Goal: Task Accomplishment & Management: Complete application form

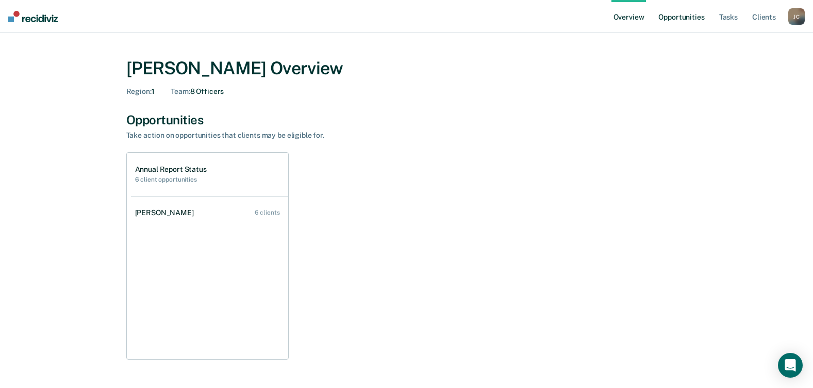
click at [688, 21] on link "Opportunities" at bounding box center [681, 16] width 50 height 33
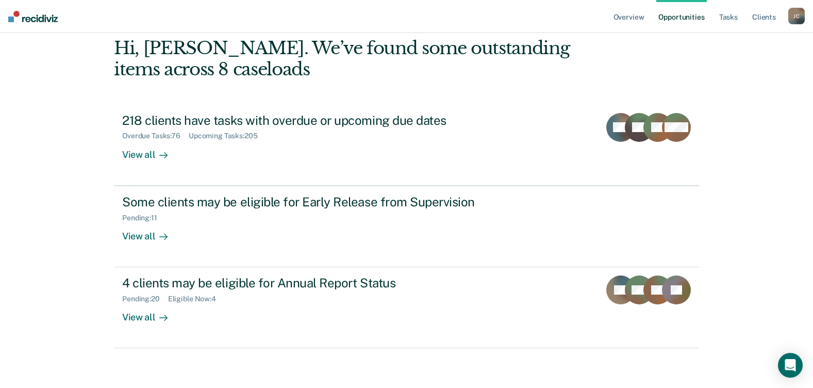
scroll to position [70, 0]
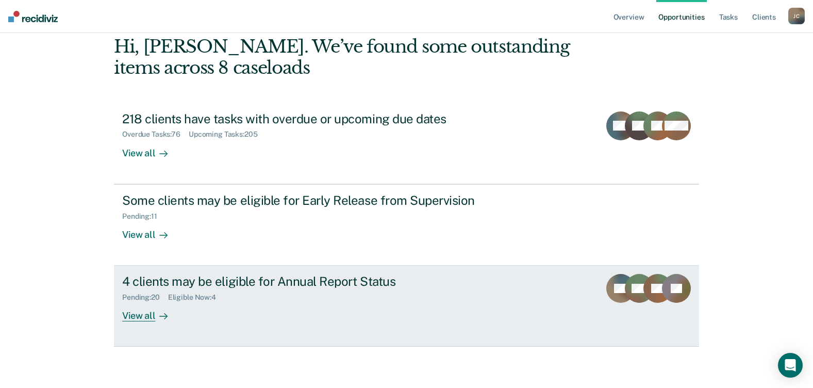
click at [155, 318] on div at bounding box center [161, 316] width 12 height 12
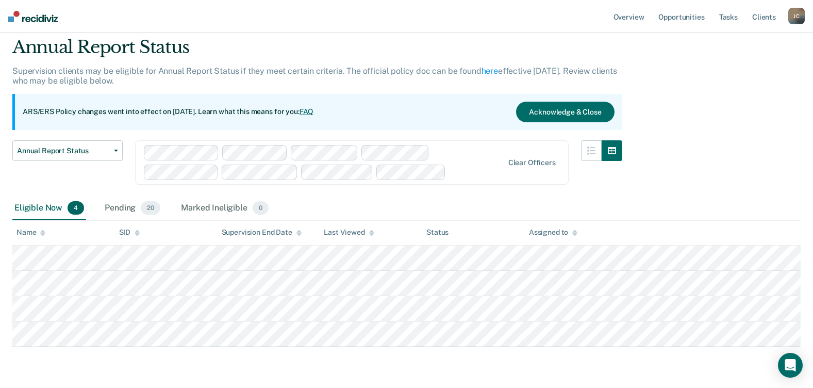
scroll to position [68, 0]
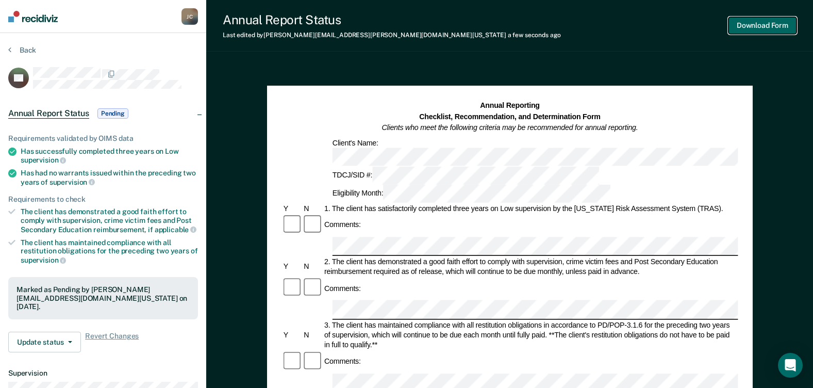
click at [757, 24] on button "Download Form" at bounding box center [763, 25] width 68 height 17
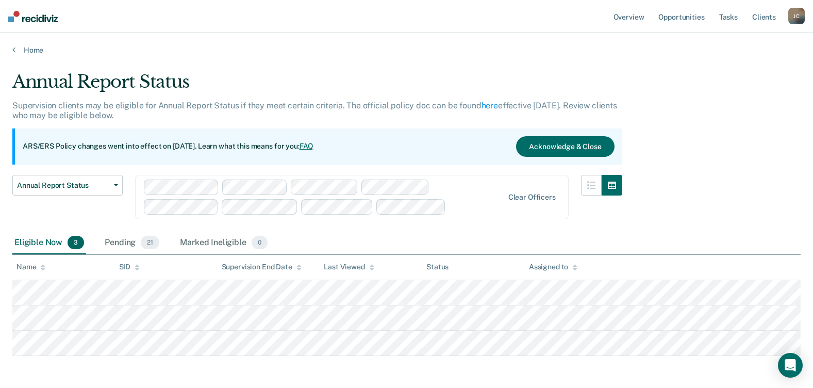
scroll to position [42, 0]
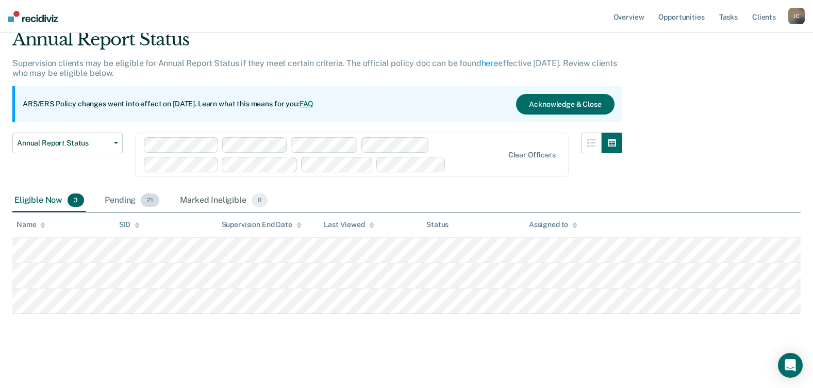
drag, startPoint x: 116, startPoint y: 200, endPoint x: 143, endPoint y: 202, distance: 27.4
click at [116, 200] on div "Pending 21" at bounding box center [132, 200] width 59 height 23
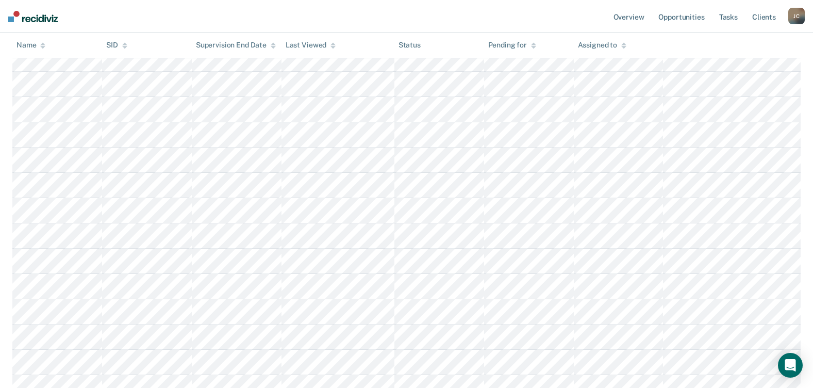
scroll to position [361, 0]
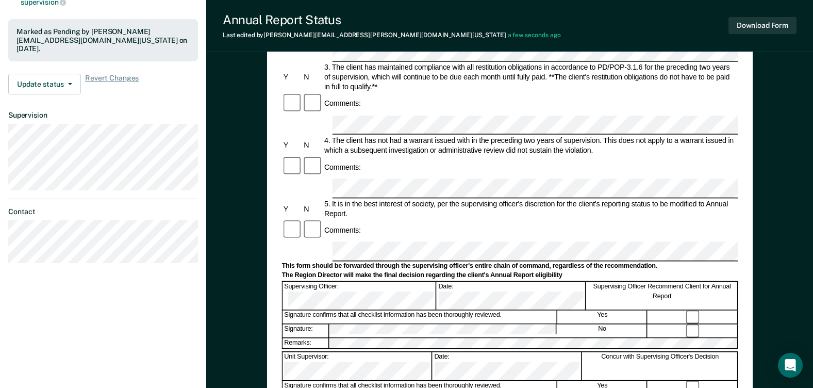
scroll to position [361, 0]
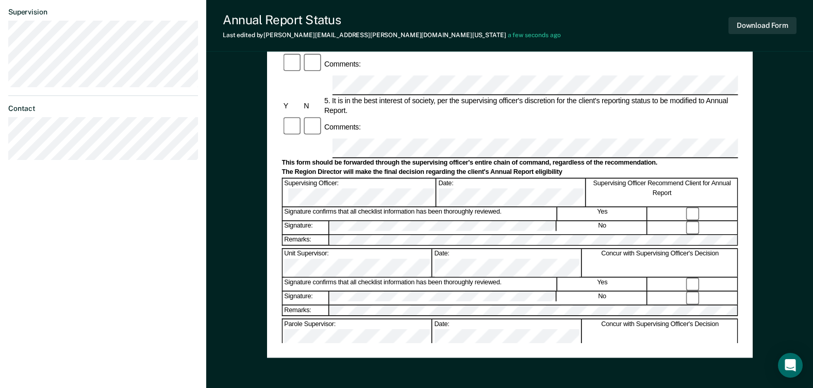
click at [433, 343] on div "Annual Reporting Checklist, Recommendation, and Determination Form Clients who …" at bounding box center [510, 41] width 486 height 633
click at [750, 26] on button "Download Form" at bounding box center [763, 25] width 68 height 17
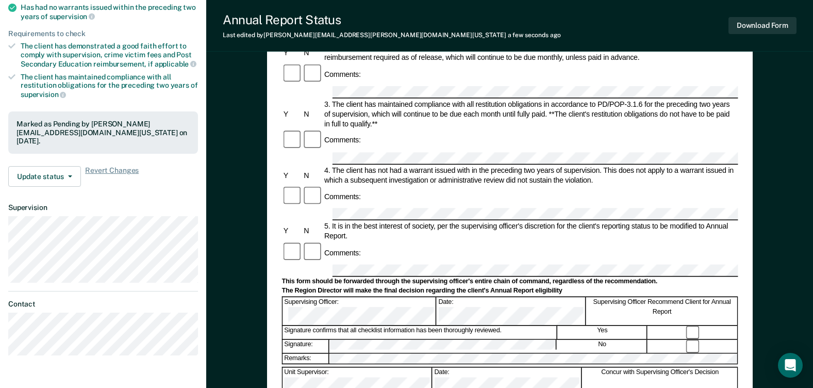
scroll to position [52, 0]
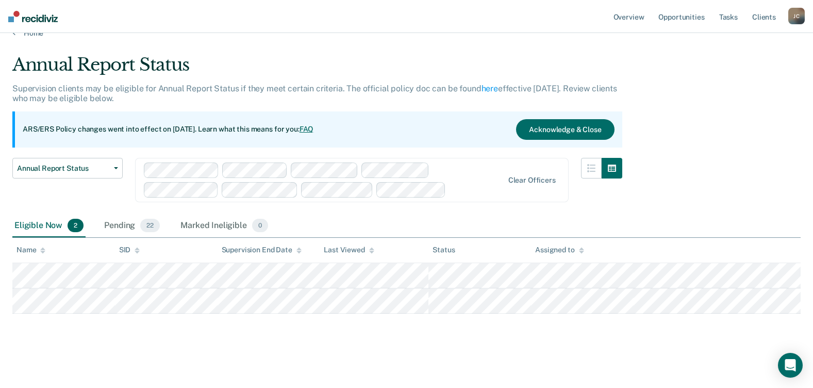
scroll to position [17, 0]
drag, startPoint x: 133, startPoint y: 226, endPoint x: 157, endPoint y: 236, distance: 26.1
click at [133, 226] on div "Pending 22" at bounding box center [132, 226] width 60 height 23
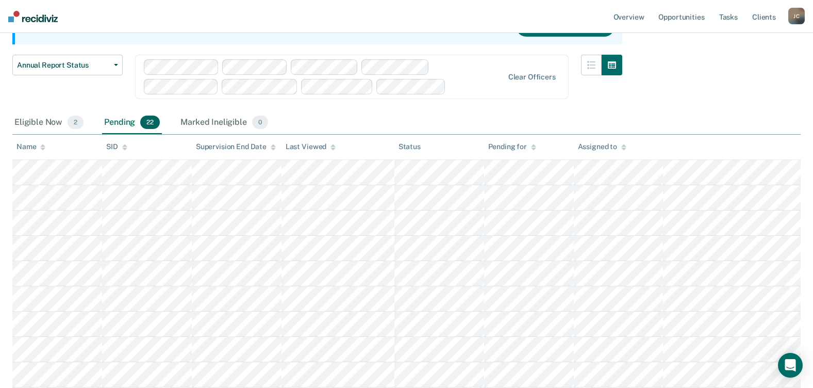
scroll to position [326, 0]
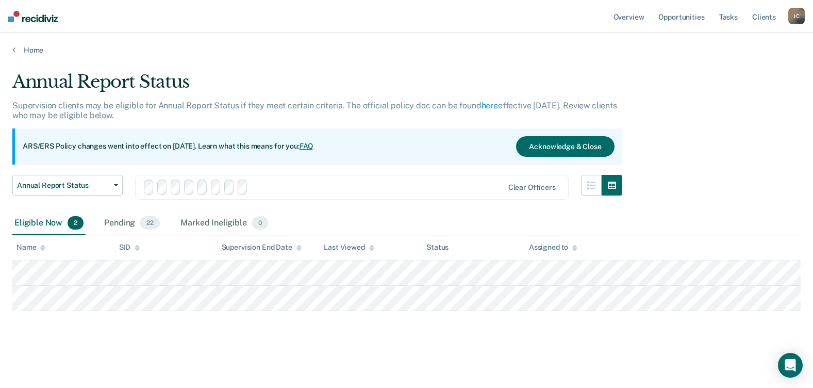
scroll to position [17, 0]
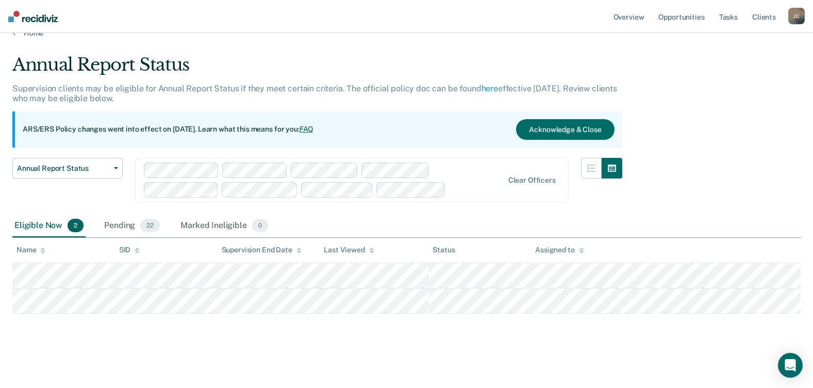
drag, startPoint x: 147, startPoint y: 228, endPoint x: 177, endPoint y: 220, distance: 31.2
click at [147, 228] on span "22" at bounding box center [150, 225] width 20 height 13
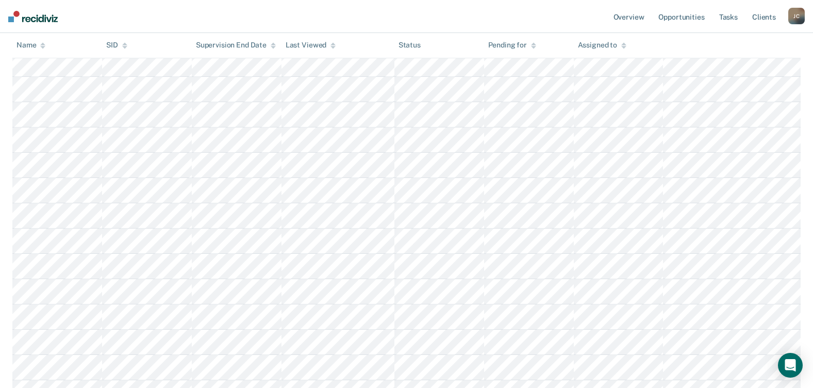
scroll to position [326, 0]
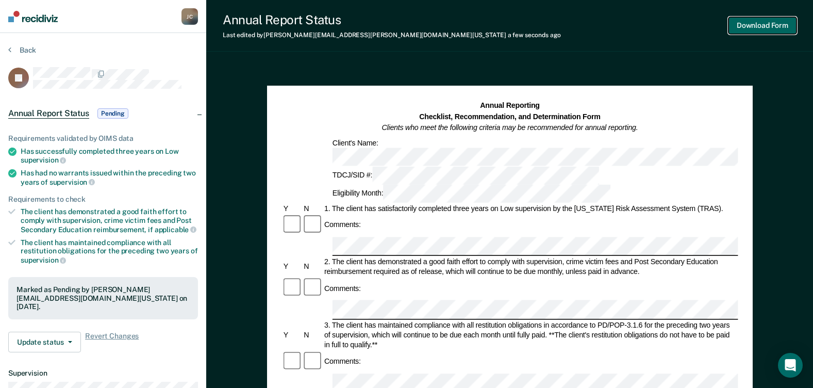
click at [761, 29] on button "Download Form" at bounding box center [763, 25] width 68 height 17
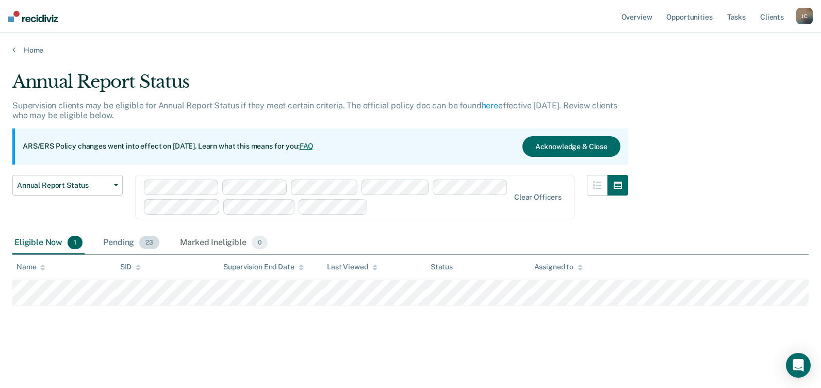
drag, startPoint x: 148, startPoint y: 241, endPoint x: 160, endPoint y: 244, distance: 12.8
click at [148, 241] on span "23" at bounding box center [149, 242] width 20 height 13
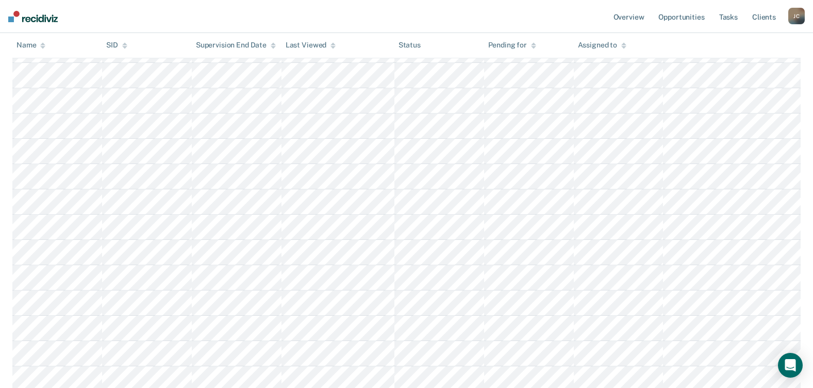
scroll to position [413, 0]
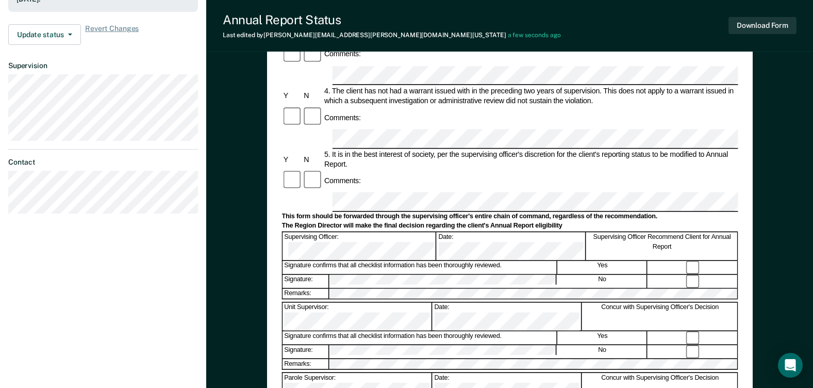
scroll to position [411, 0]
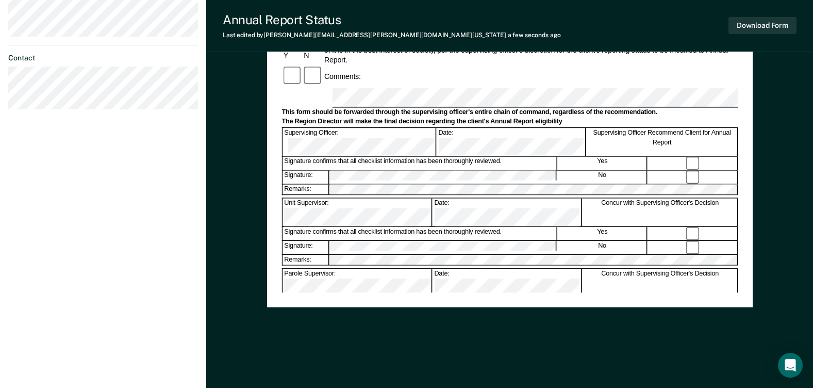
click at [744, 19] on button "Download Form" at bounding box center [763, 25] width 68 height 17
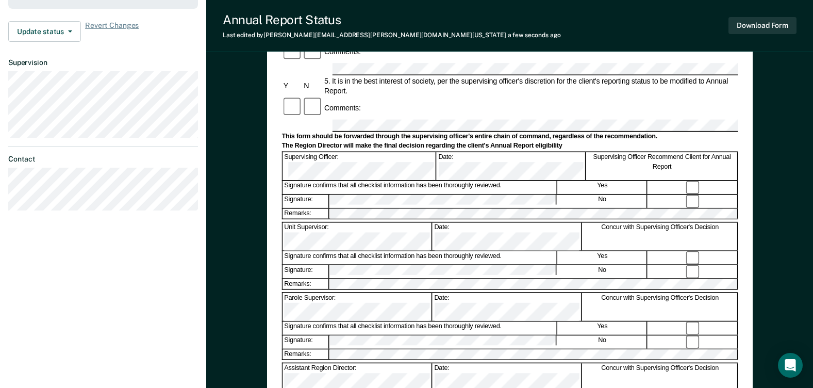
scroll to position [360, 0]
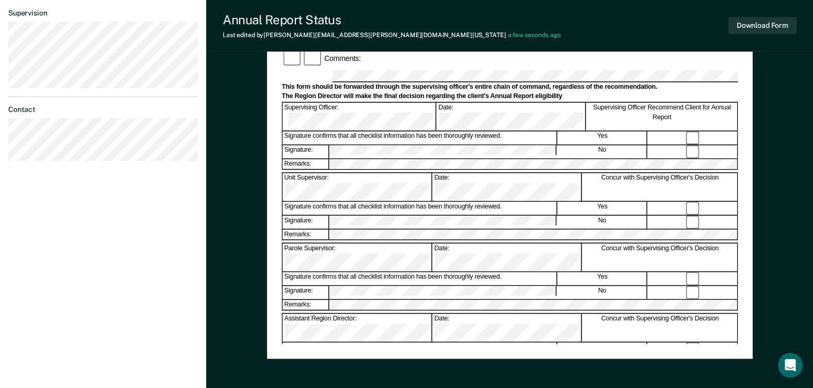
click at [369, 342] on div "Signature confirms that all checklist information has been thoroughly reviewed." at bounding box center [420, 348] width 274 height 13
click at [755, 26] on button "Download Form" at bounding box center [763, 25] width 68 height 17
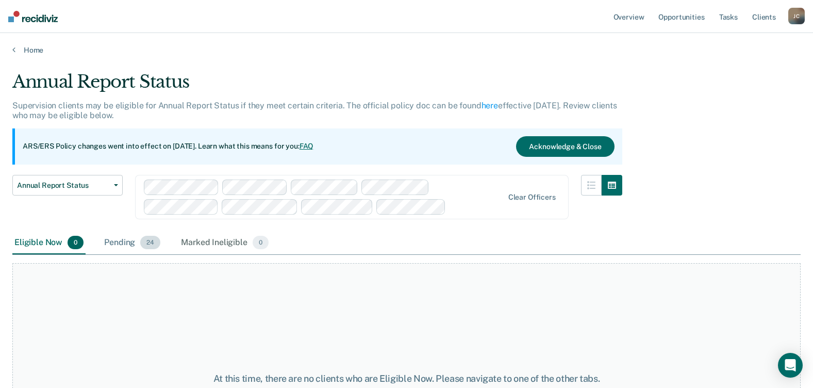
click at [151, 243] on span "24" at bounding box center [150, 242] width 20 height 13
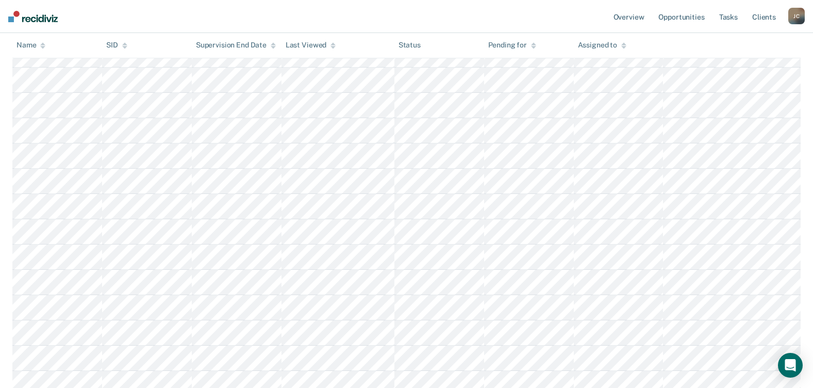
scroll to position [516, 0]
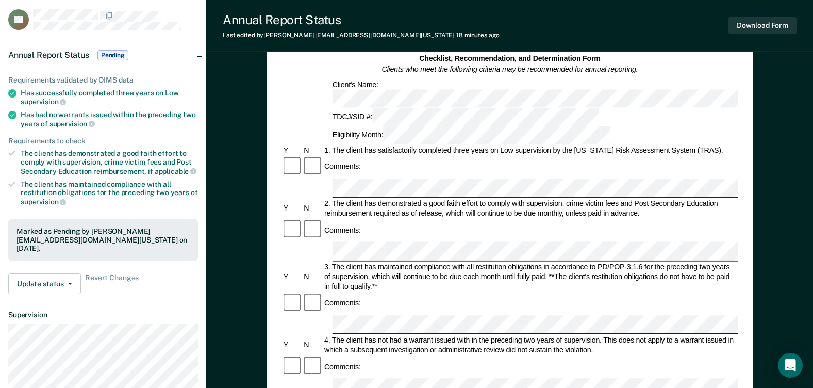
scroll to position [155, 0]
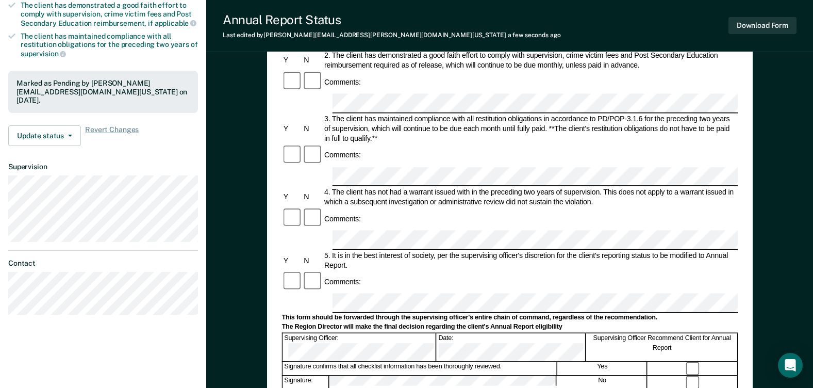
scroll to position [361, 0]
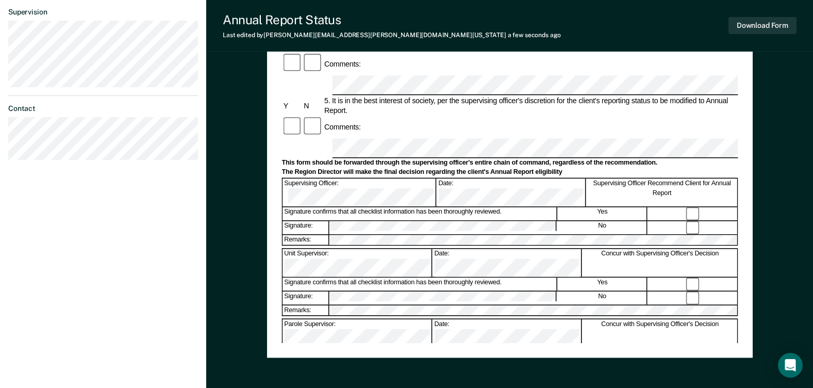
click at [399, 328] on div "Annual Reporting Checklist, Recommendation, and Determination Form Clients who …" at bounding box center [510, 41] width 456 height 603
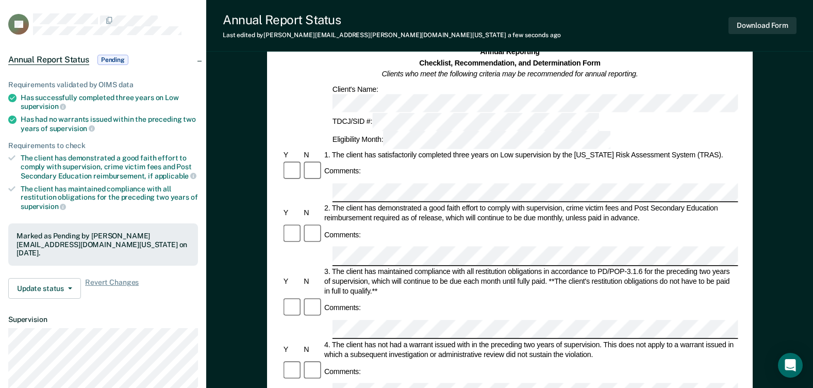
scroll to position [0, 0]
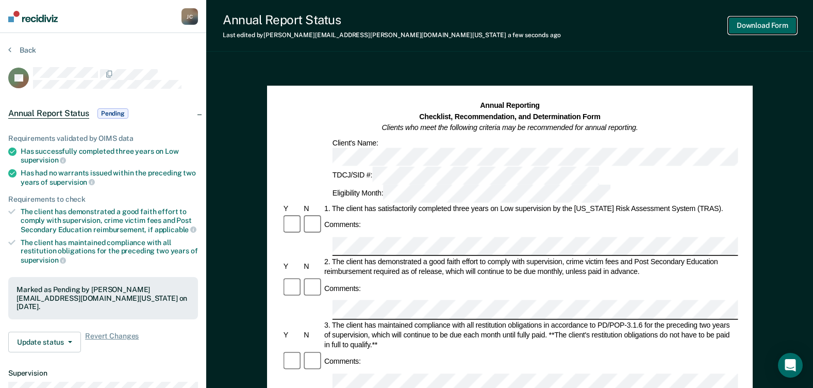
click at [765, 24] on button "Download Form" at bounding box center [763, 25] width 68 height 17
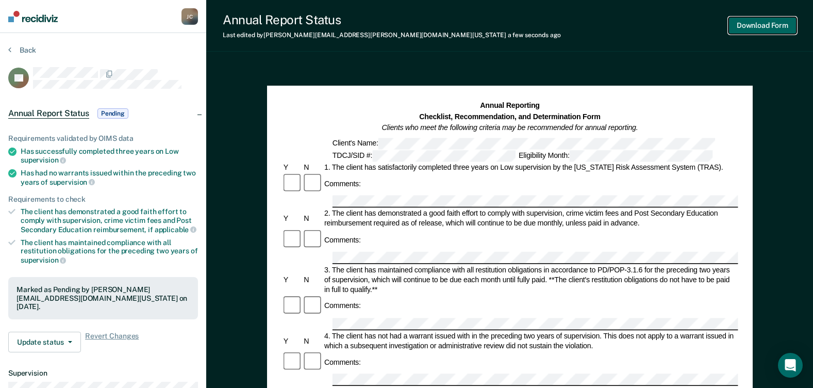
click at [762, 21] on button "Download Form" at bounding box center [763, 25] width 68 height 17
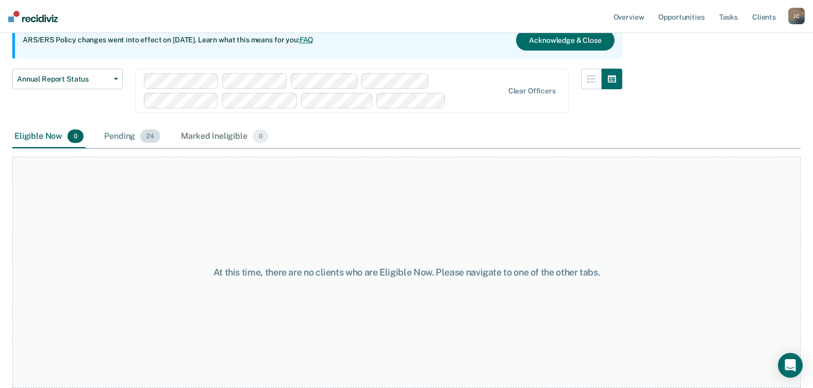
click at [131, 137] on div "Pending 24" at bounding box center [132, 136] width 60 height 23
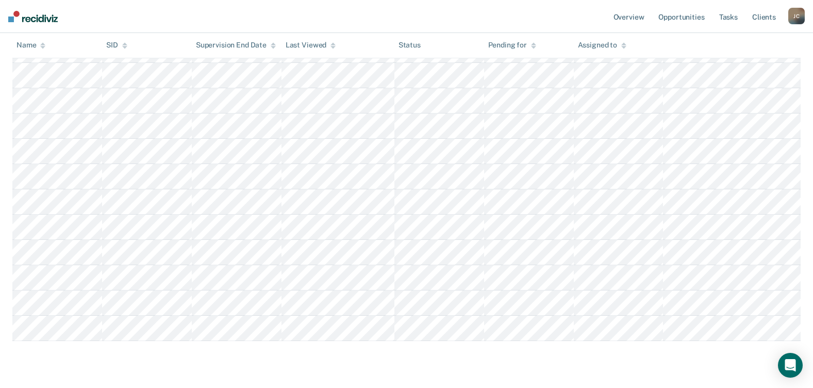
scroll to position [570, 0]
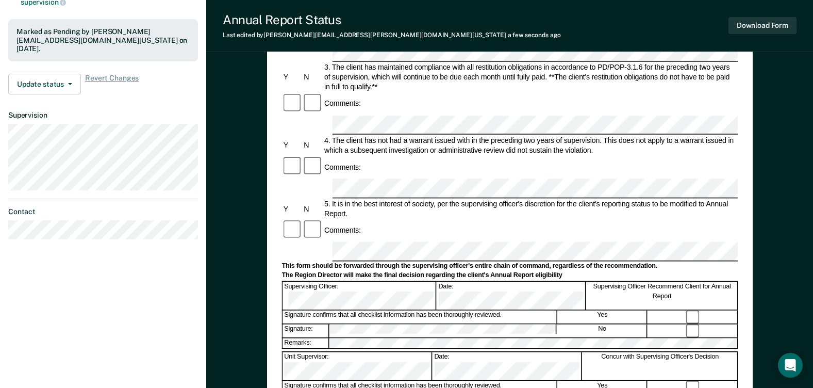
scroll to position [411, 0]
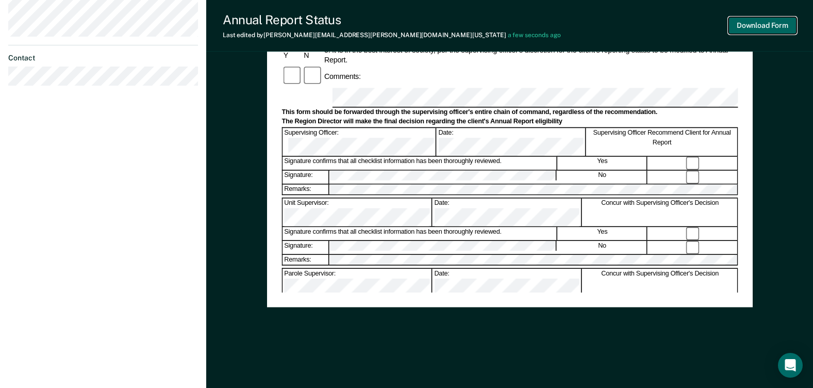
click at [762, 25] on button "Download Form" at bounding box center [763, 25] width 68 height 17
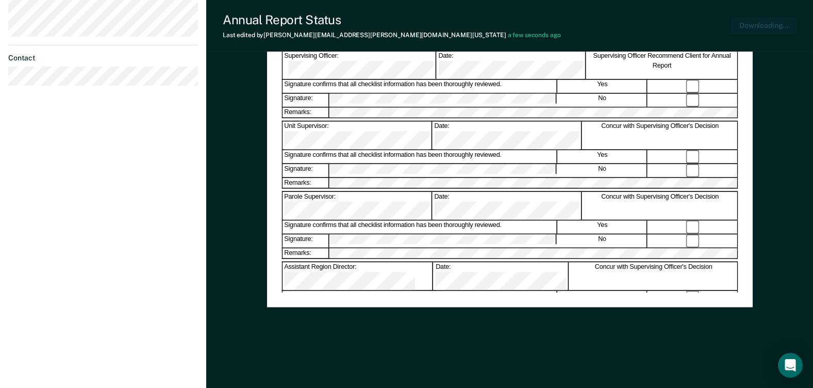
scroll to position [0, 0]
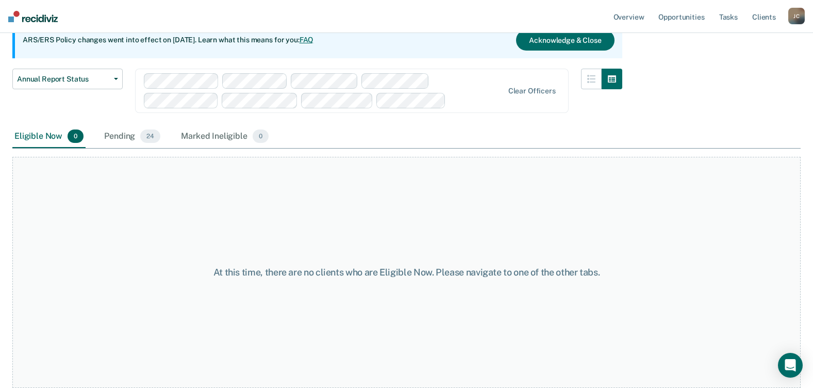
scroll to position [106, 0]
click at [133, 129] on div "Pending 24" at bounding box center [132, 136] width 60 height 23
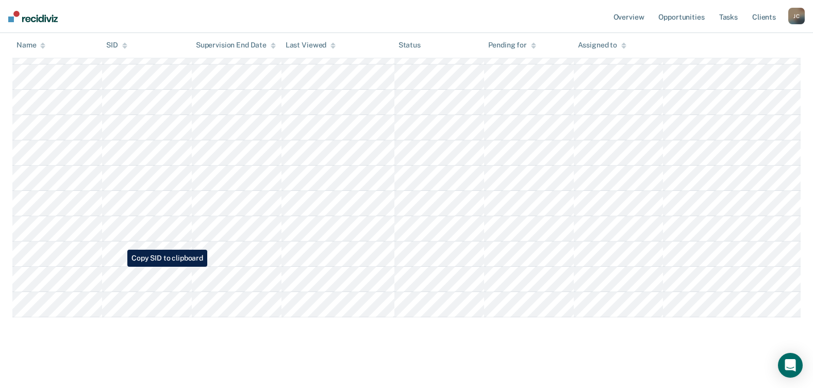
scroll to position [570, 0]
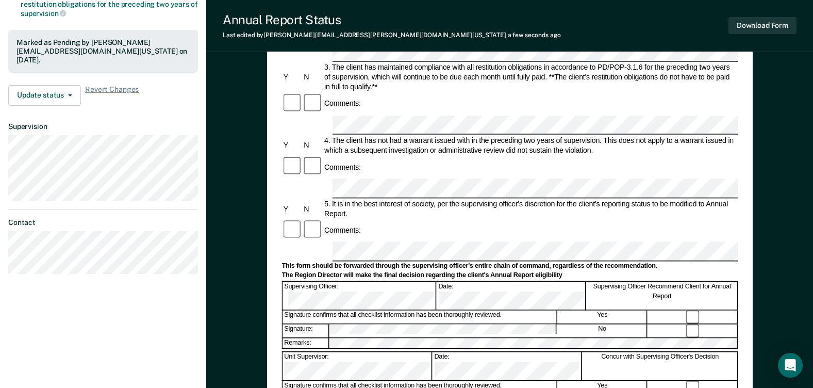
scroll to position [411, 0]
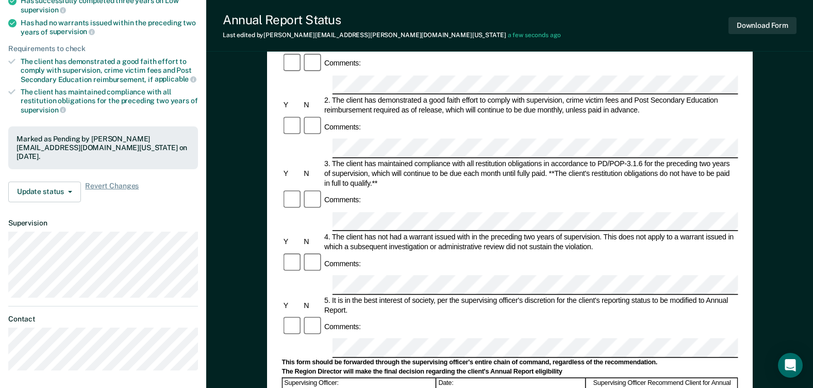
scroll to position [51, 0]
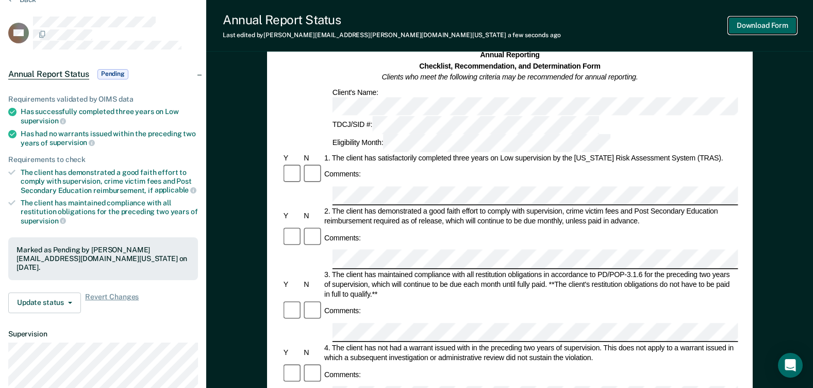
click at [757, 20] on button "Download Form" at bounding box center [763, 25] width 68 height 17
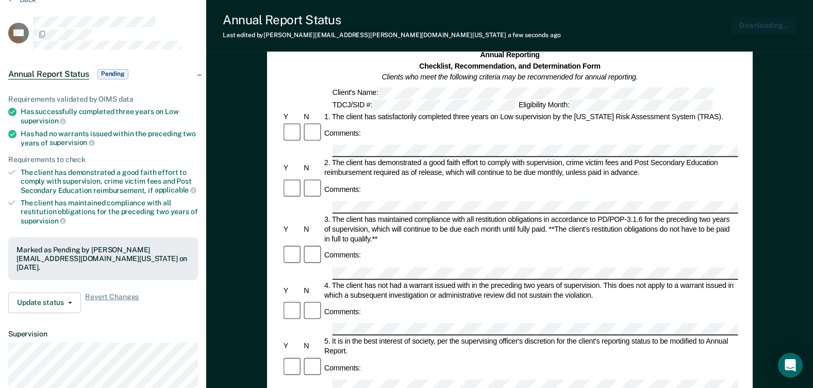
scroll to position [0, 0]
click at [221, 87] on div "Annual Reporting Checklist, Recommendation, and Determination Form Clients who …" at bounding box center [509, 380] width 607 height 735
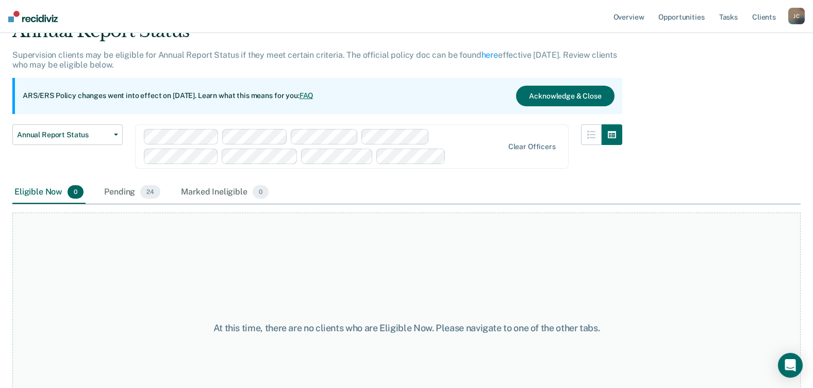
scroll to position [106, 0]
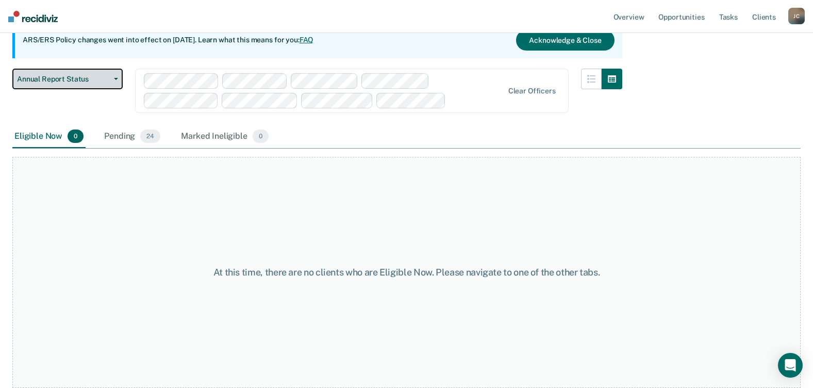
click at [109, 83] on span "Annual Report Status" at bounding box center [63, 79] width 93 height 9
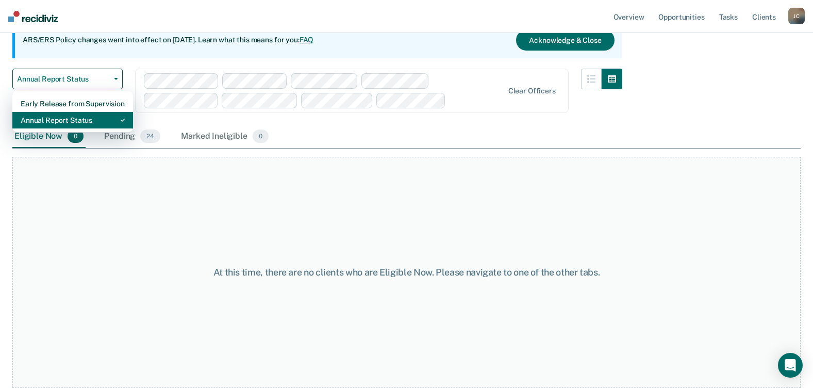
click at [90, 120] on div "Annual Report Status" at bounding box center [73, 120] width 104 height 17
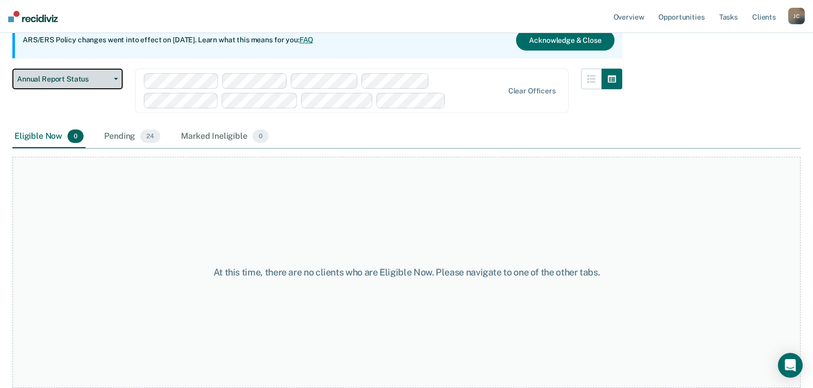
scroll to position [0, 0]
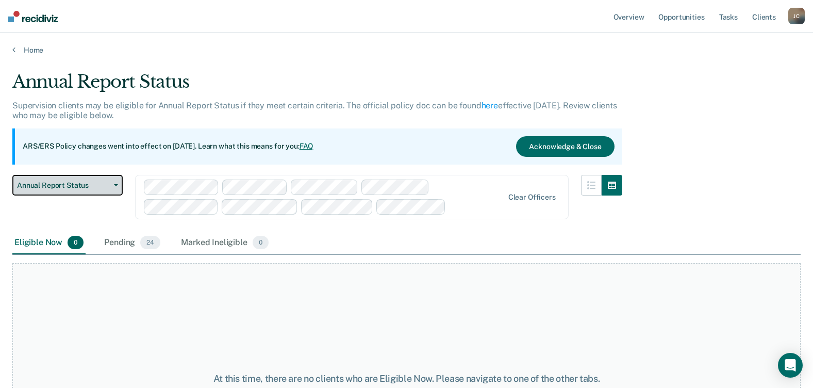
click at [93, 186] on span "Annual Report Status" at bounding box center [63, 185] width 93 height 9
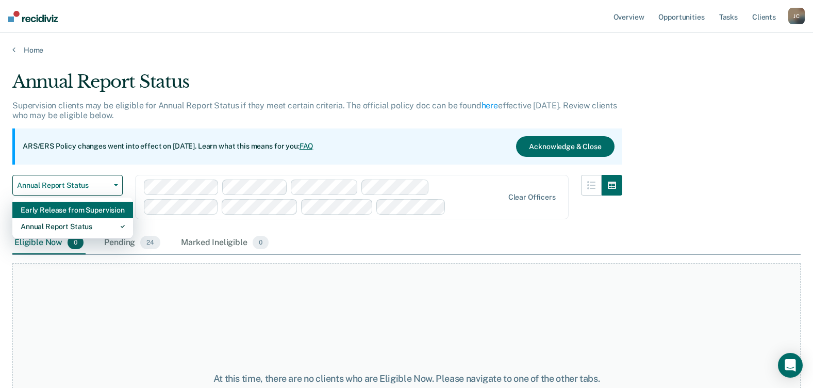
click at [88, 214] on div "Early Release from Supervision" at bounding box center [73, 210] width 104 height 17
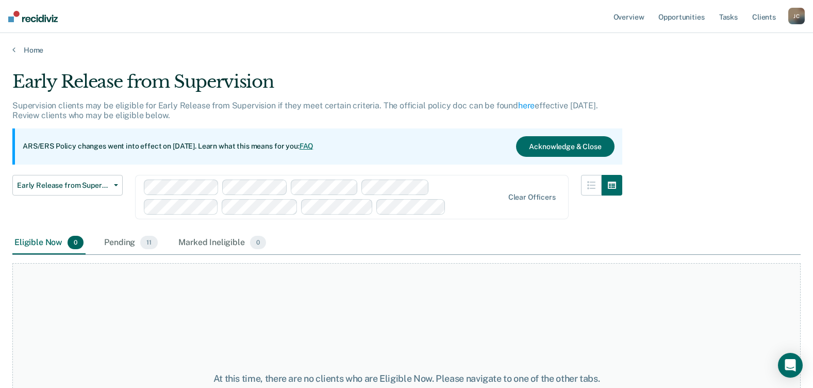
click at [206, 120] on div "Supervision clients may be eligible for Early Release from Supervision if they …" at bounding box center [317, 115] width 610 height 28
click at [114, 185] on icon "button" at bounding box center [116, 185] width 4 height 2
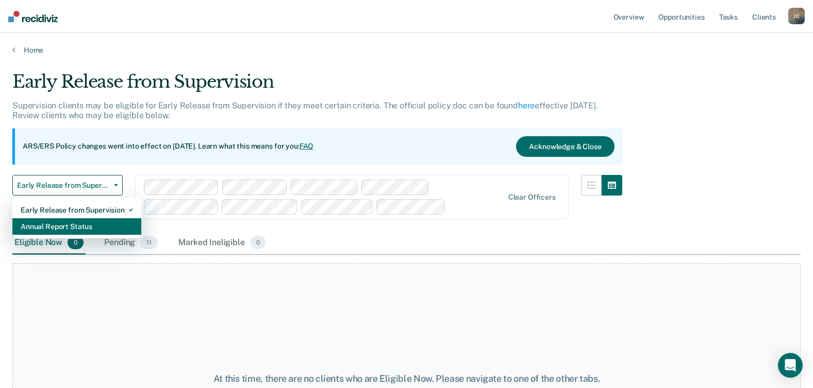
click at [93, 229] on div "Annual Report Status" at bounding box center [77, 226] width 112 height 17
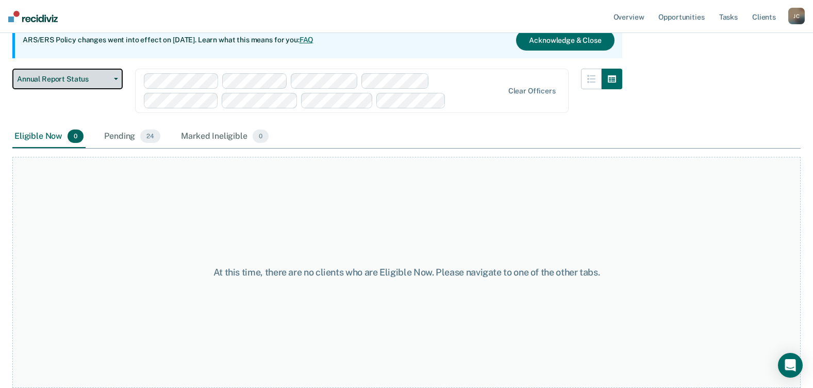
scroll to position [55, 0]
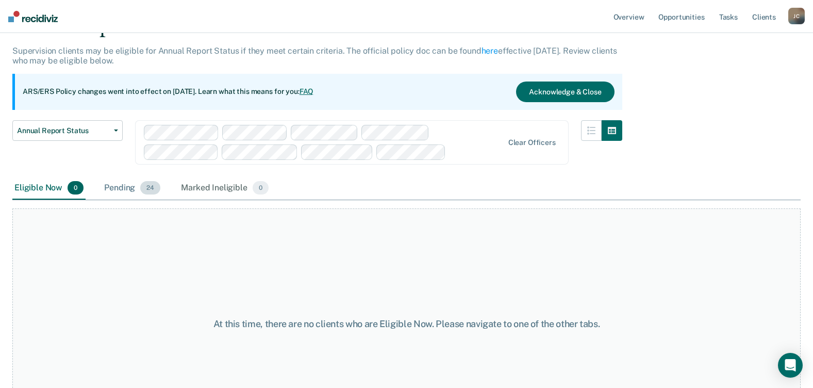
click at [151, 186] on span "24" at bounding box center [150, 187] width 20 height 13
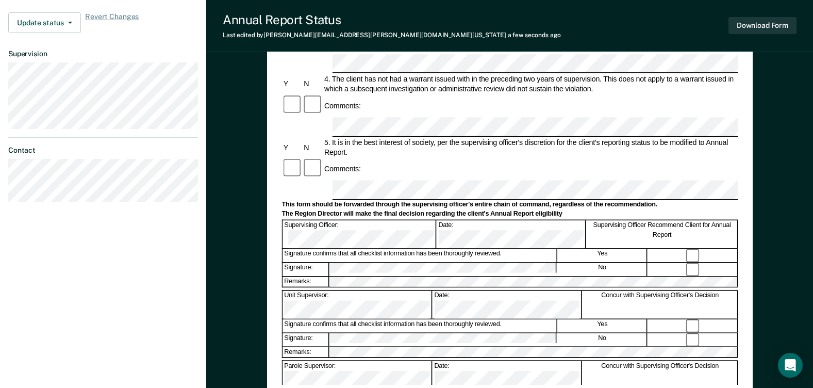
scroll to position [411, 0]
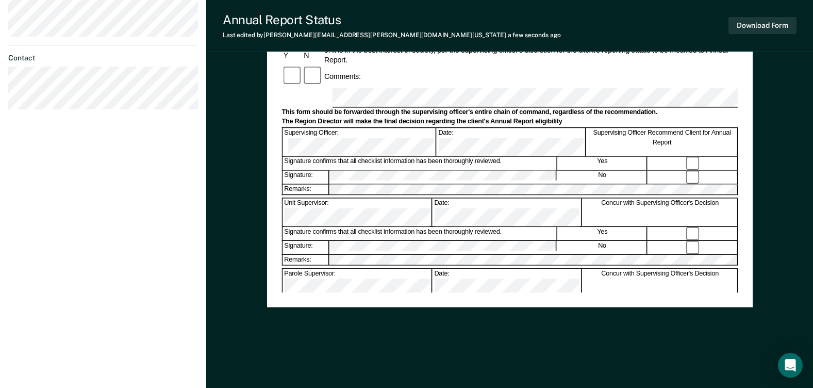
click at [505, 350] on div "Annual Reporting Checklist, Recommendation, and Determination Form Clients who …" at bounding box center [510, 20] width 486 height 702
click at [761, 27] on button "Download Form" at bounding box center [763, 25] width 68 height 17
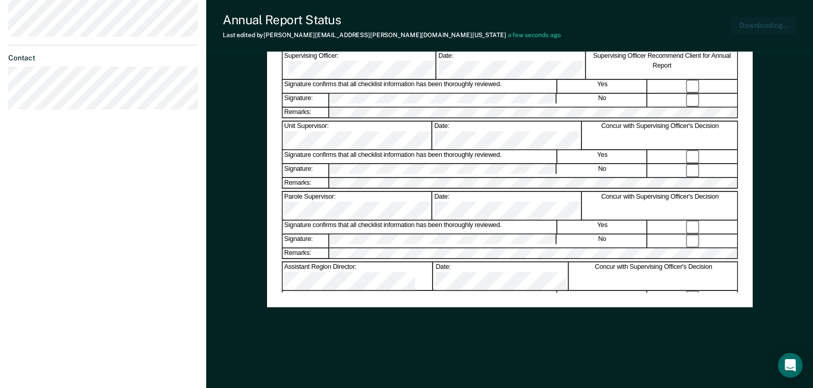
scroll to position [0, 0]
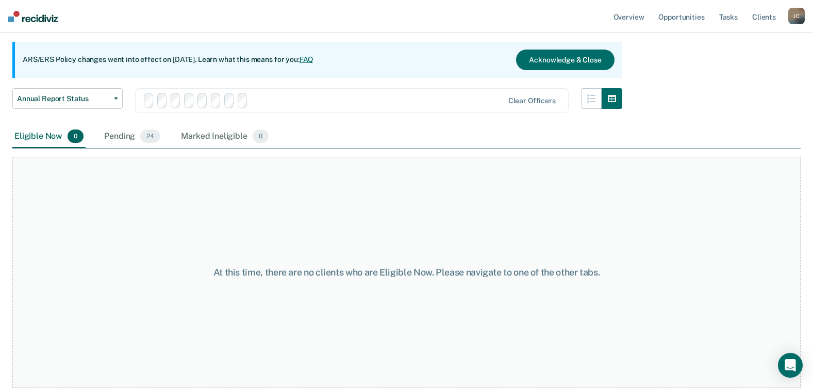
scroll to position [55, 0]
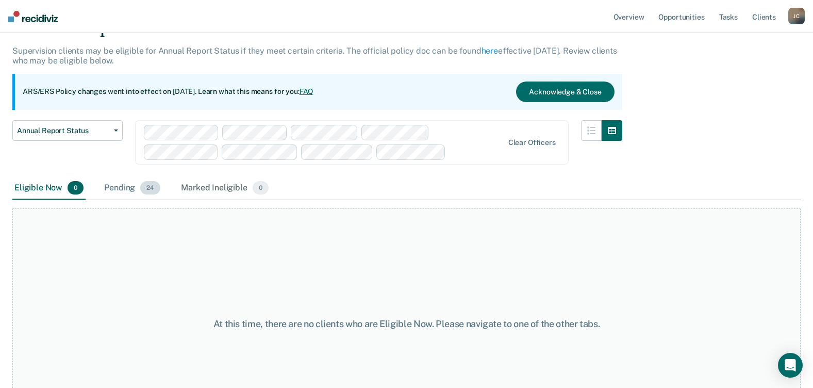
click at [140, 190] on span "24" at bounding box center [150, 187] width 20 height 13
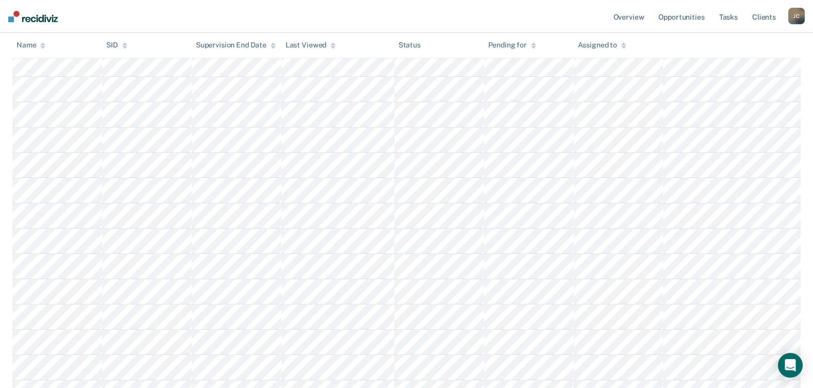
scroll to position [261, 0]
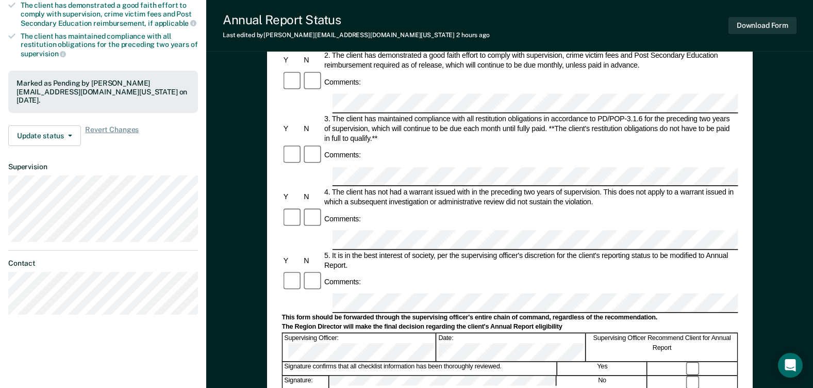
scroll to position [309, 0]
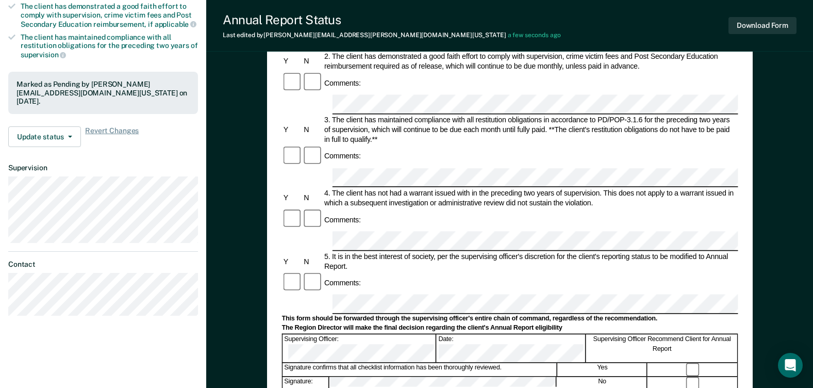
scroll to position [51, 0]
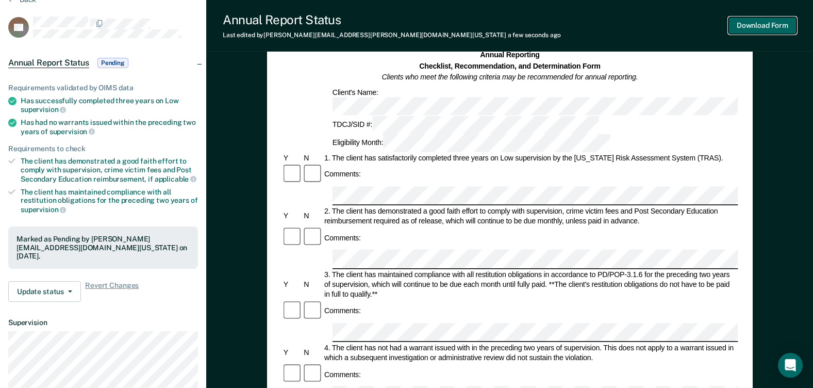
click at [765, 24] on button "Download Form" at bounding box center [763, 25] width 68 height 17
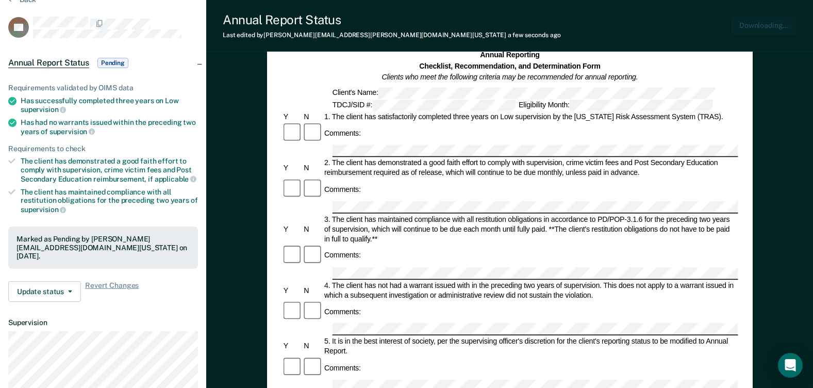
scroll to position [0, 0]
click at [499, 36] on div "Annual Report Status Last edited by [PERSON_NAME][EMAIL_ADDRESS][PERSON_NAME][D…" at bounding box center [509, 26] width 607 height 52
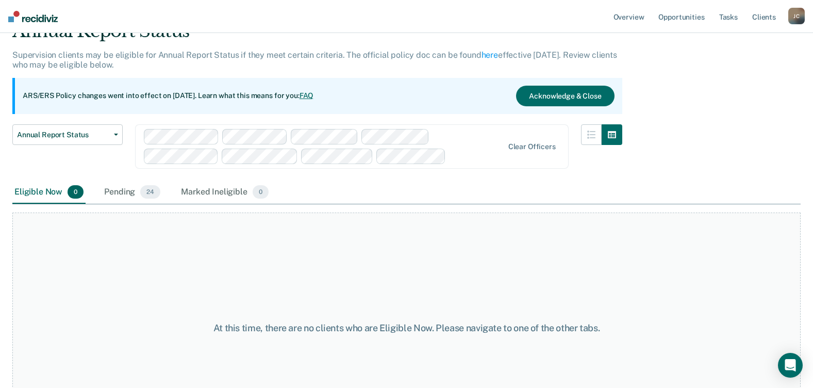
scroll to position [106, 0]
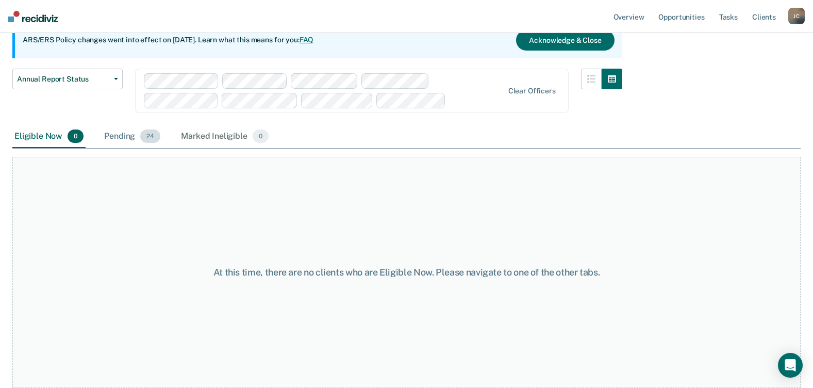
click at [152, 135] on span "24" at bounding box center [150, 135] width 20 height 13
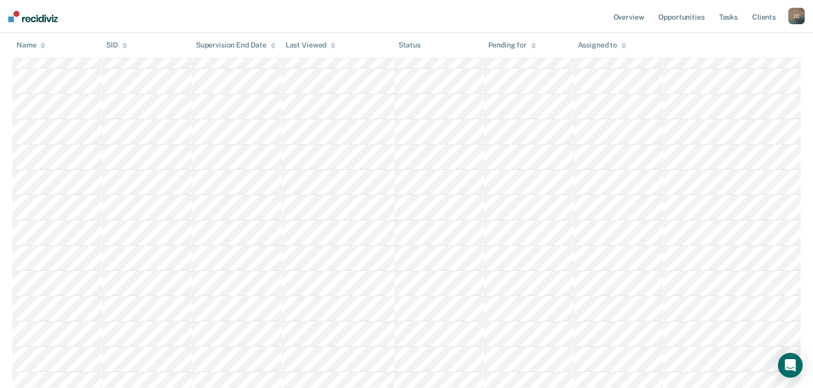
scroll to position [364, 0]
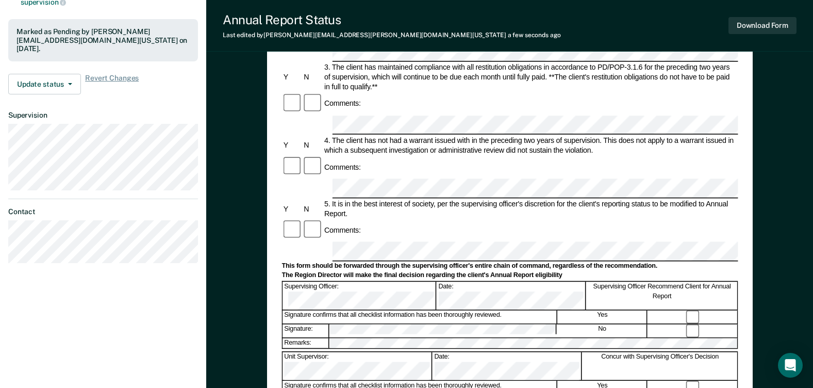
scroll to position [309, 0]
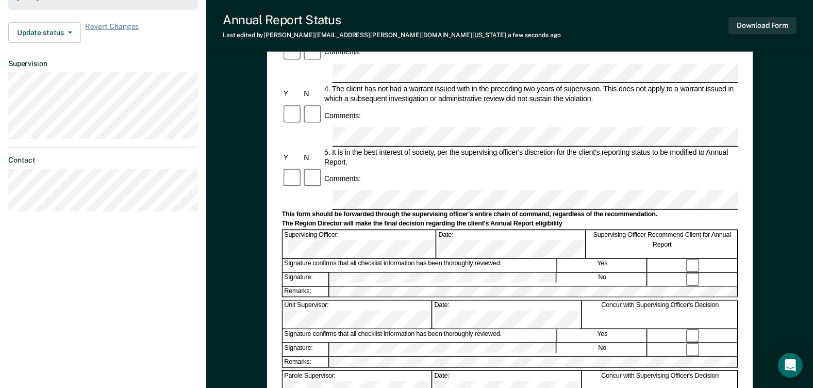
click at [755, 32] on button "Download Form" at bounding box center [763, 25] width 68 height 17
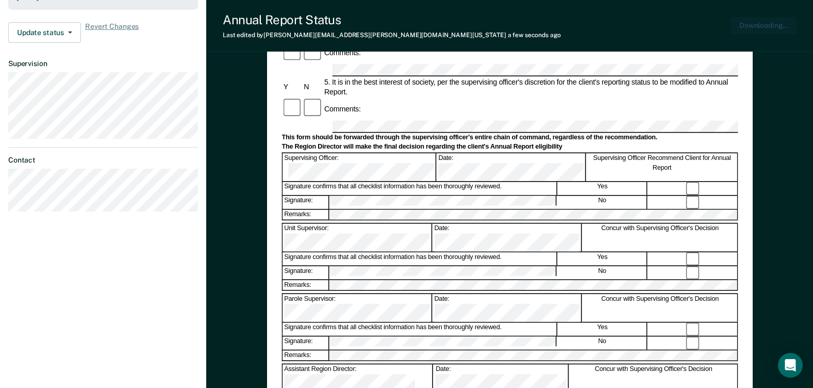
scroll to position [0, 0]
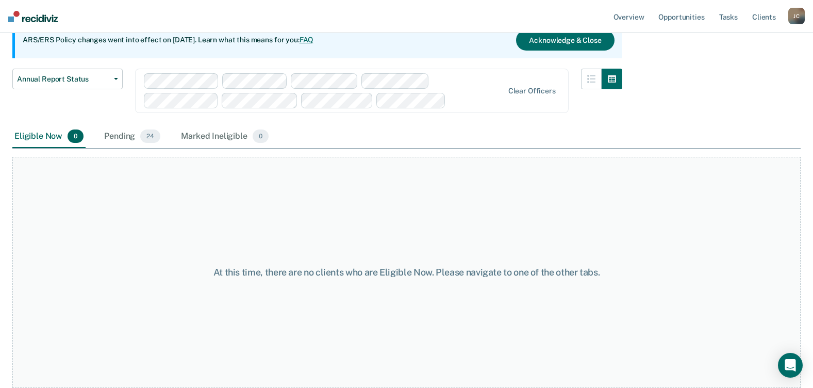
scroll to position [106, 0]
click at [133, 138] on div "Pending 24" at bounding box center [132, 136] width 60 height 23
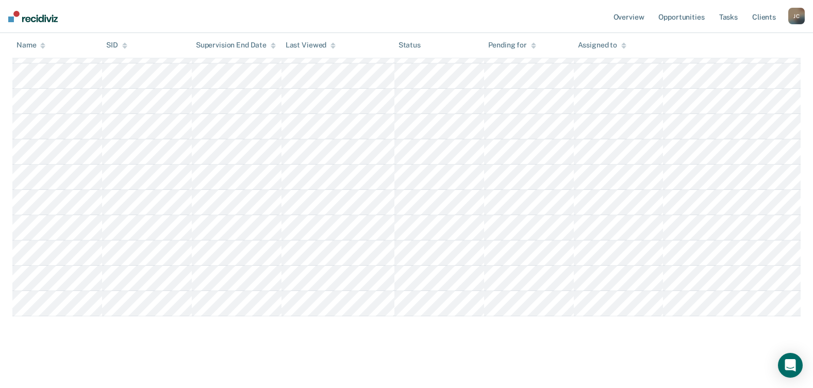
scroll to position [519, 0]
